Goal: Task Accomplishment & Management: Manage account settings

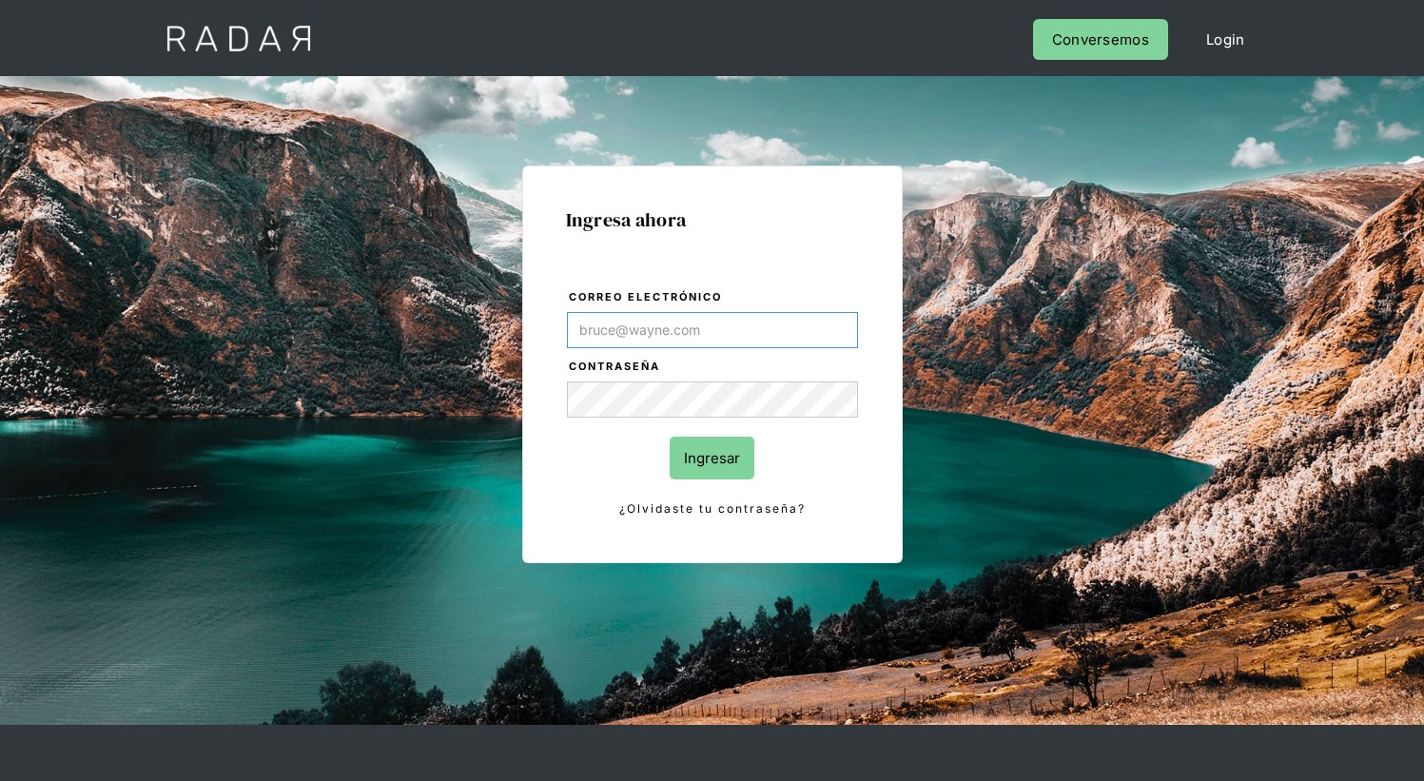
type input "[EMAIL_ADDRESS][PERSON_NAME][DOMAIN_NAME]"
click at [712, 458] on input "Ingresar" at bounding box center [712, 458] width 85 height 43
type input "[EMAIL_ADDRESS][PERSON_NAME][DOMAIN_NAME]"
click at [712, 458] on input "Ingresar" at bounding box center [712, 458] width 85 height 43
type input "[EMAIL_ADDRESS][PERSON_NAME][DOMAIN_NAME]"
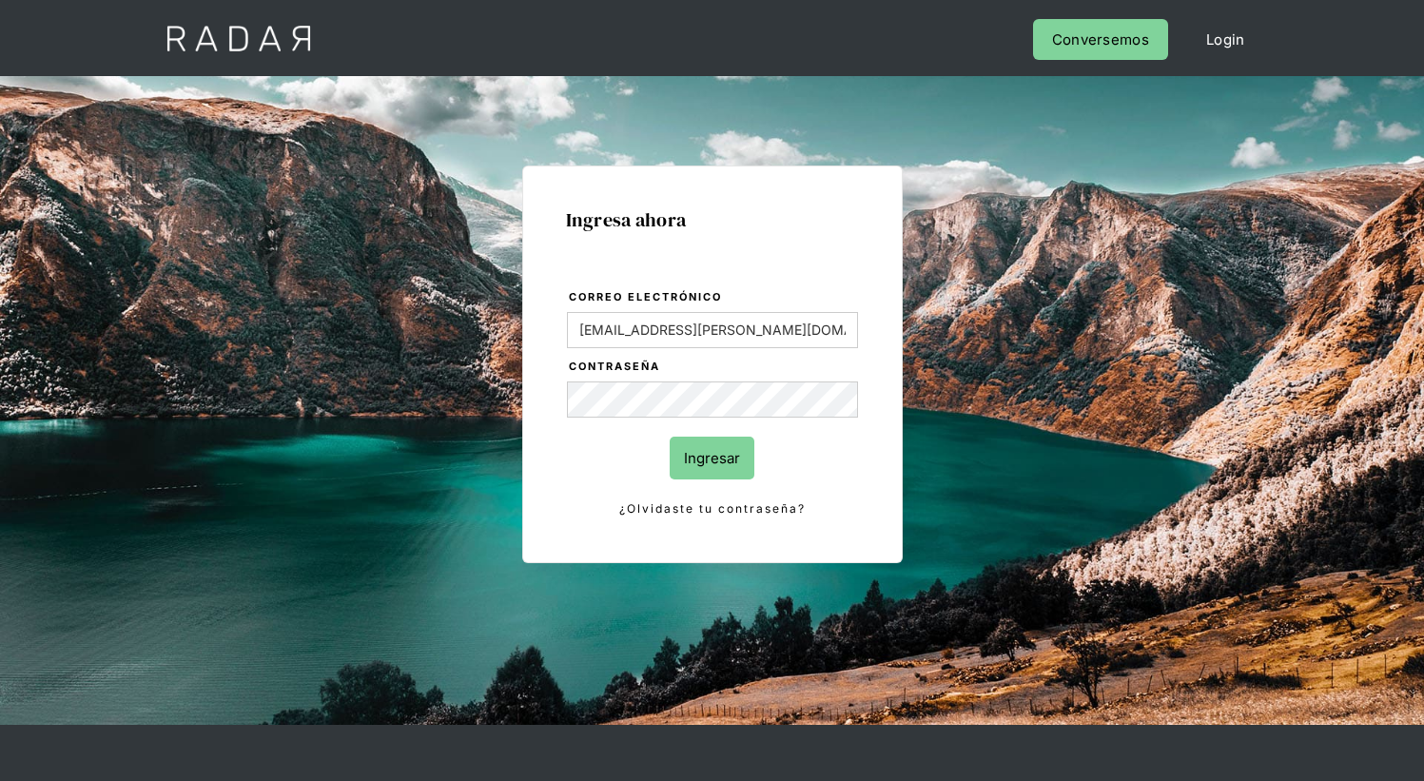
click at [712, 458] on input "Ingresar" at bounding box center [712, 458] width 85 height 43
type input "[EMAIL_ADDRESS][PERSON_NAME][DOMAIN_NAME]"
click at [712, 458] on input "Ingresar" at bounding box center [712, 458] width 85 height 43
